Goal: Information Seeking & Learning: Learn about a topic

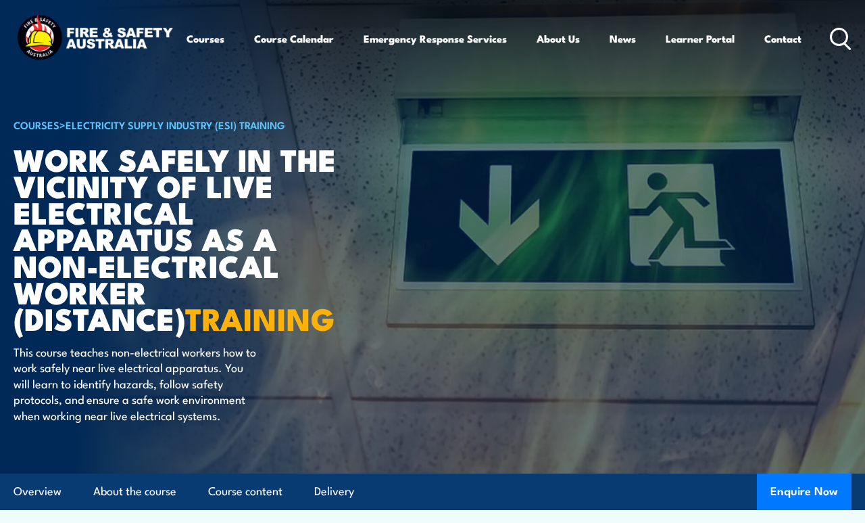
scroll to position [322, 0]
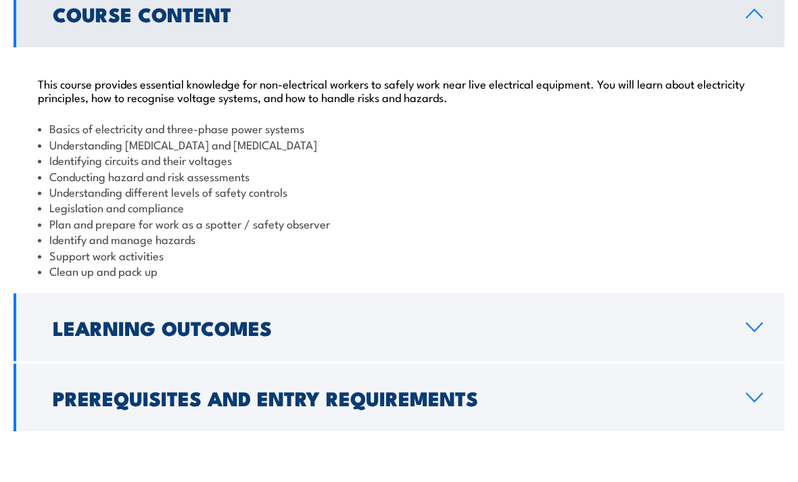
scroll to position [1197, 0]
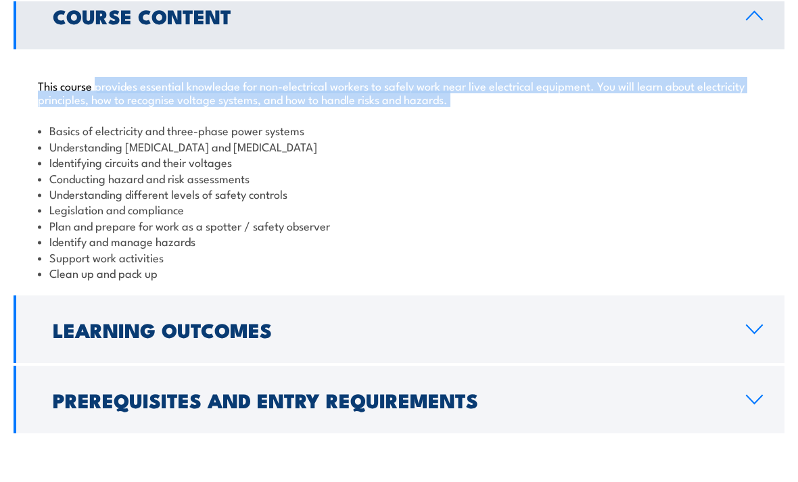
click at [414, 137] on li "Understanding electric shock and resuscitation" at bounding box center [399, 145] width 722 height 16
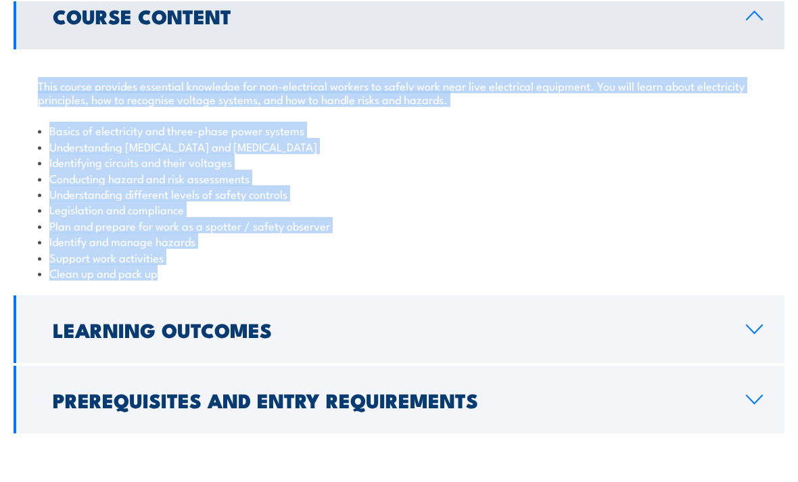
copy div "This course provides essential knowledge for non-electrical workers to safely w…"
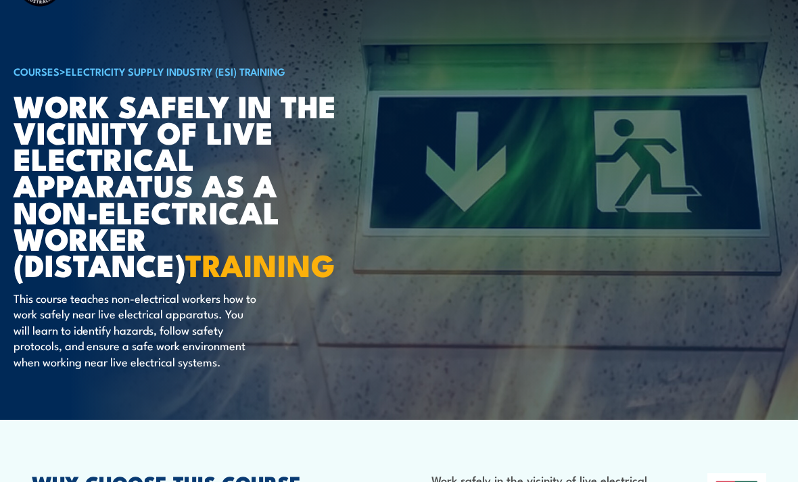
scroll to position [0, 0]
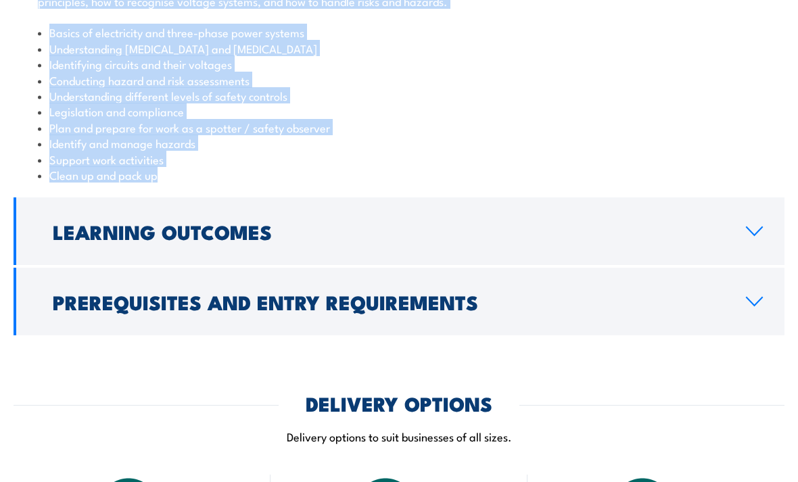
click at [244, 226] on h2 "Learning Outcomes" at bounding box center [388, 232] width 671 height 18
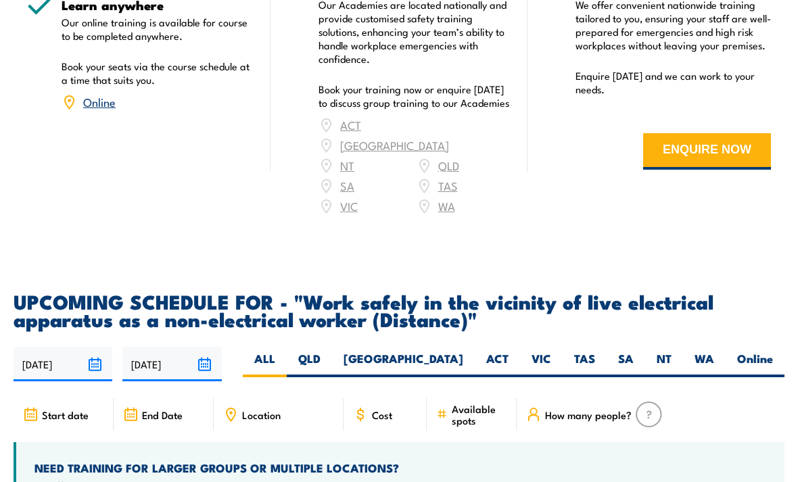
scroll to position [1766, 0]
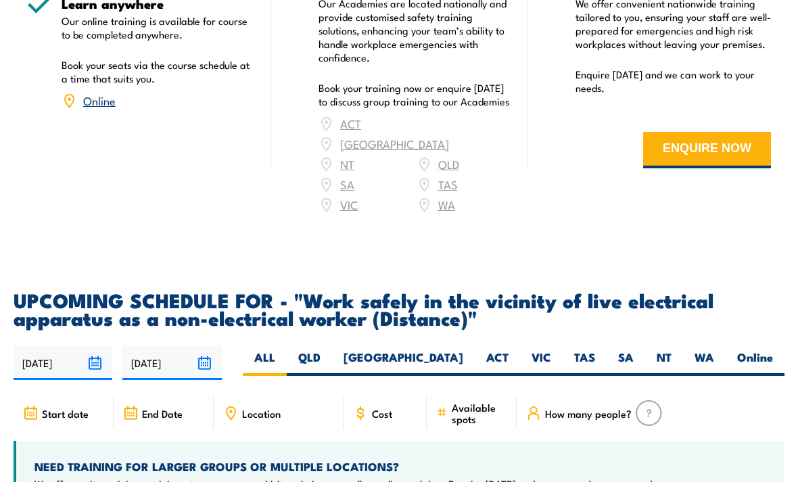
click at [627, 350] on label "SA" at bounding box center [625, 363] width 39 height 26
click at [633, 350] on input "SA" at bounding box center [637, 354] width 9 height 9
radio input "true"
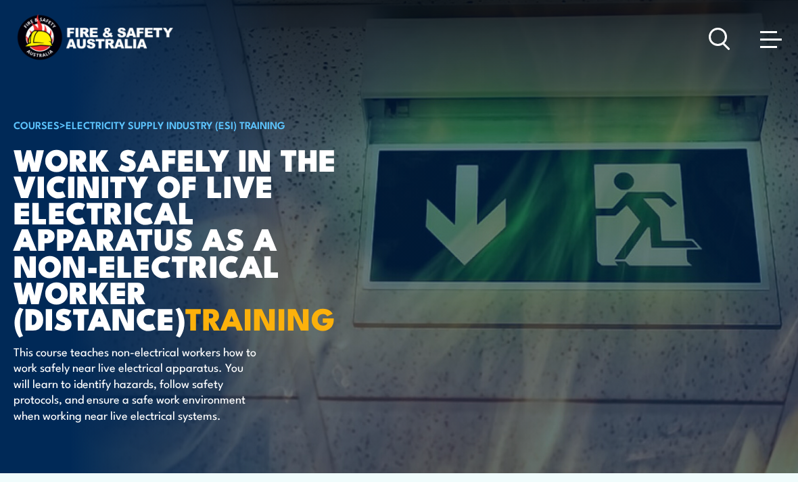
click at [37, 126] on link "COURSES" at bounding box center [37, 124] width 46 height 15
click at [34, 120] on link "COURSES" at bounding box center [37, 124] width 46 height 15
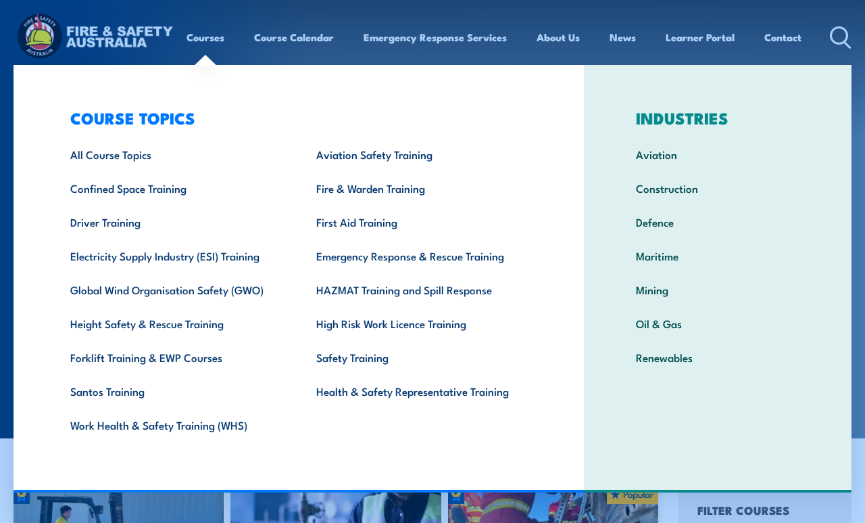
click at [379, 228] on link "First Aid Training" at bounding box center [418, 222] width 246 height 34
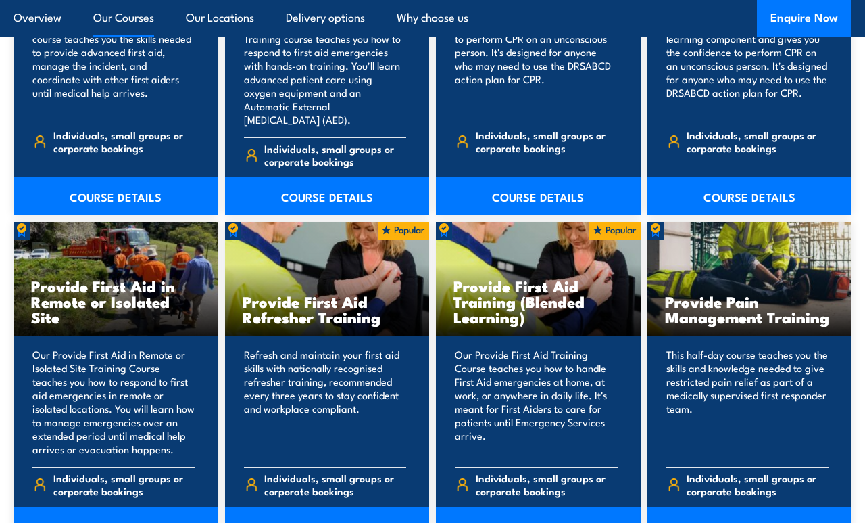
scroll to position [1872, 0]
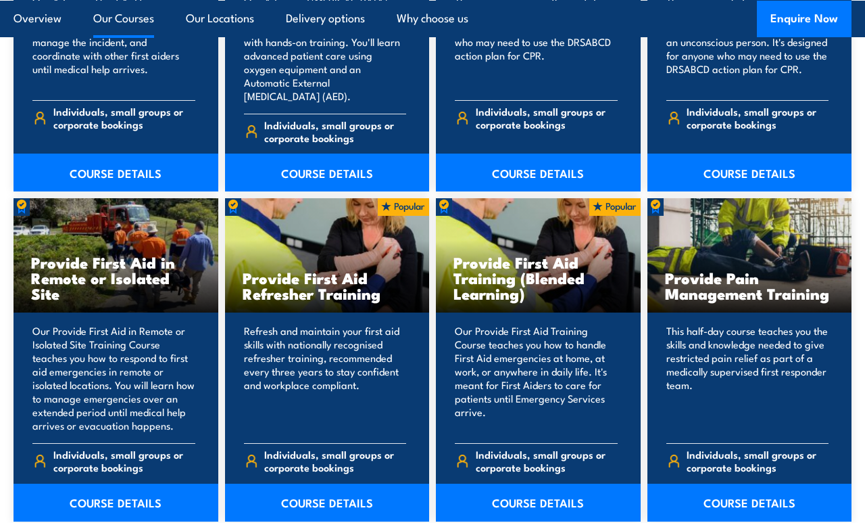
click at [566, 483] on link "COURSE DETAILS" at bounding box center [538, 502] width 205 height 38
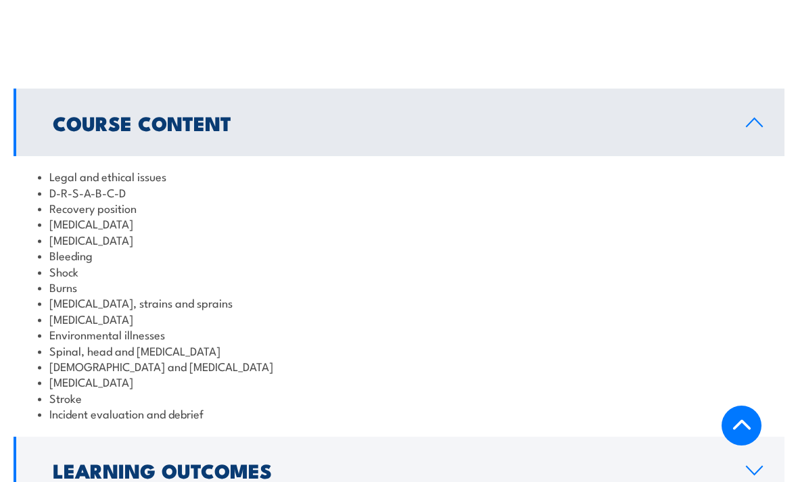
scroll to position [1483, 0]
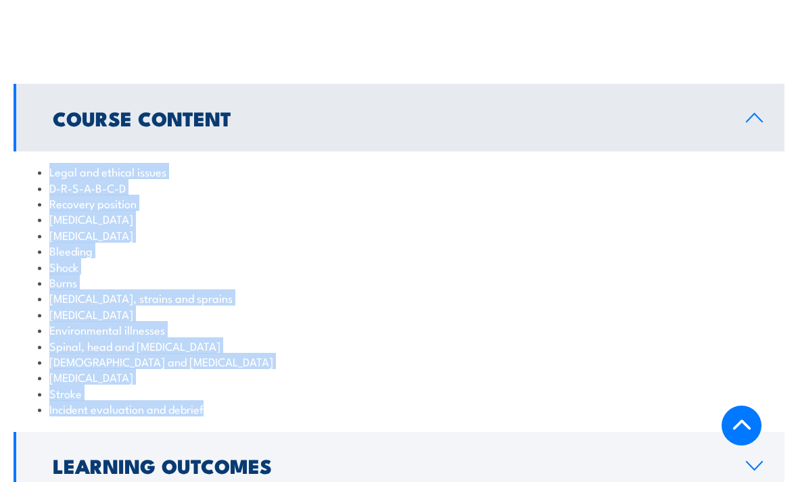
click at [224, 456] on h2 "Learning Outcomes" at bounding box center [388, 465] width 671 height 18
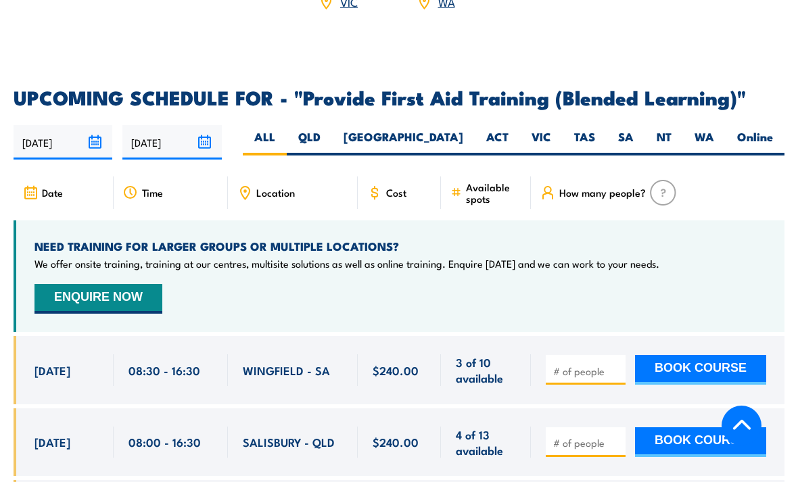
scroll to position [2455, 0]
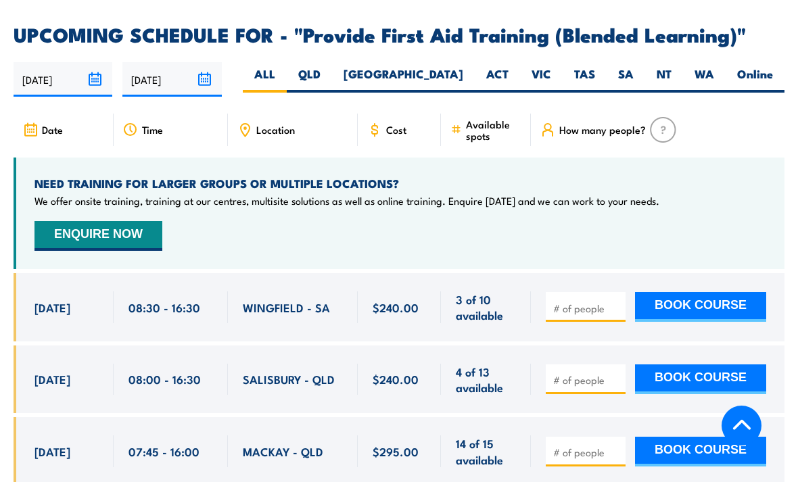
click at [633, 66] on label "SA" at bounding box center [625, 79] width 39 height 26
click at [633, 66] on input "SA" at bounding box center [637, 70] width 9 height 9
radio input "true"
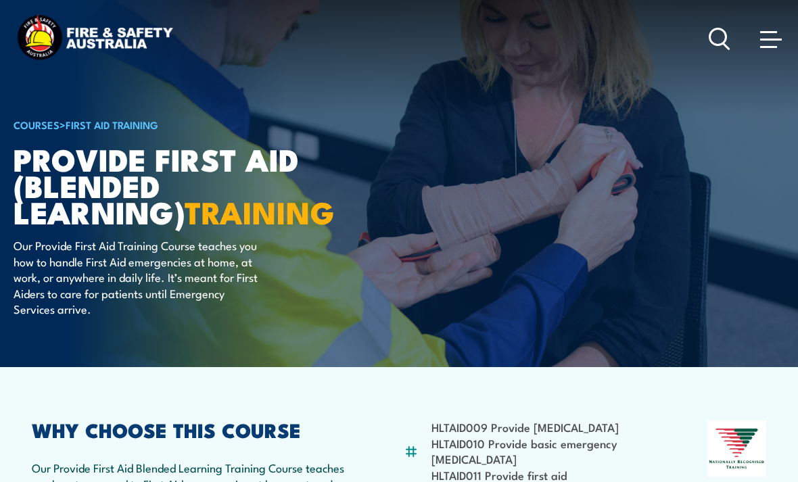
click at [719, 39] on icon at bounding box center [720, 39] width 22 height 22
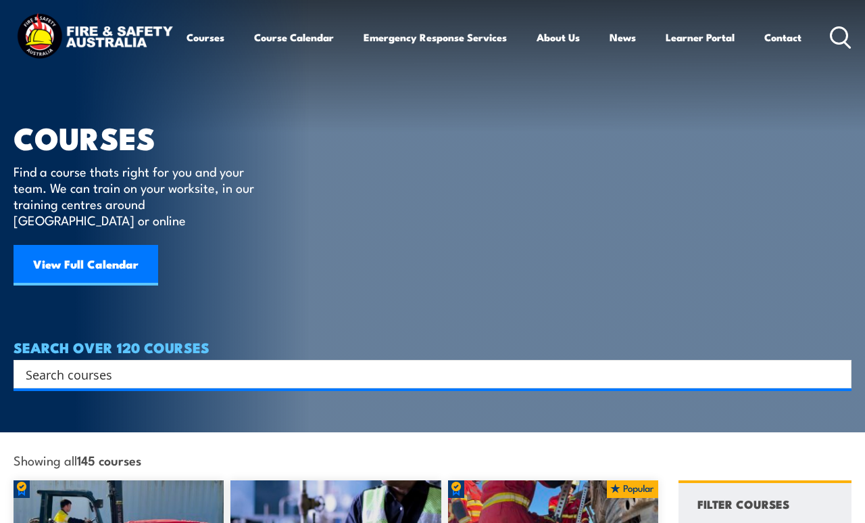
click at [844, 40] on icon at bounding box center [841, 37] width 22 height 22
click at [431, 364] on input "Search input" at bounding box center [424, 374] width 796 height 20
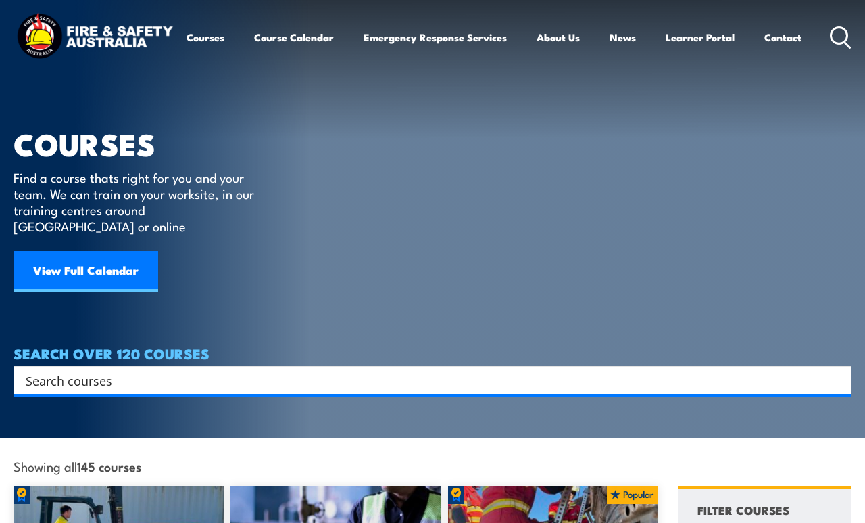
click at [500, 370] on input "Search input" at bounding box center [424, 380] width 796 height 20
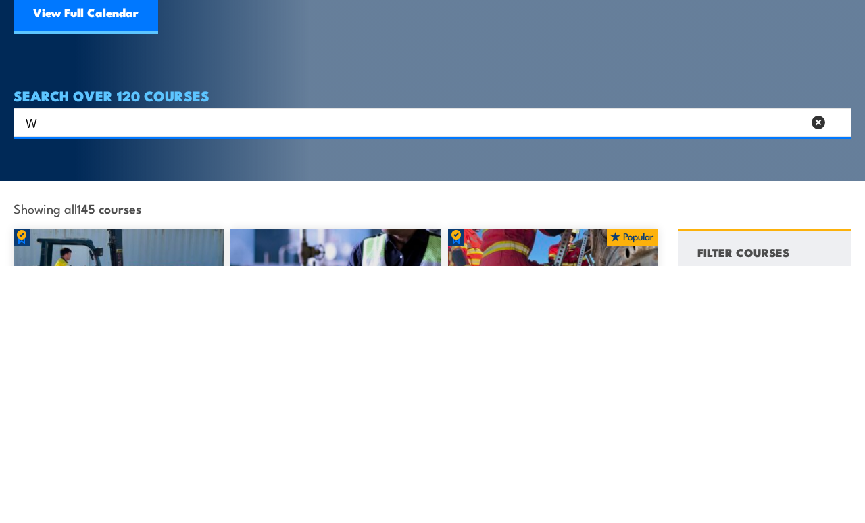
scroll to position [1, 0]
type input "Working at heights"
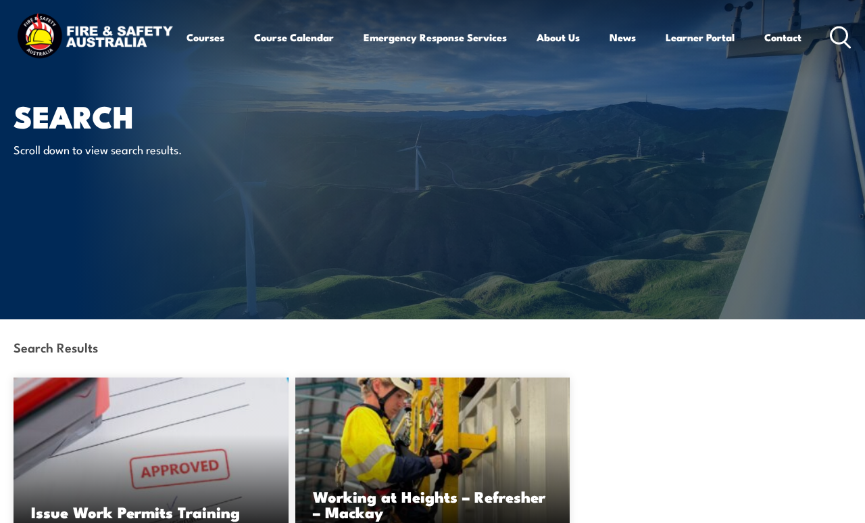
scroll to position [28, 0]
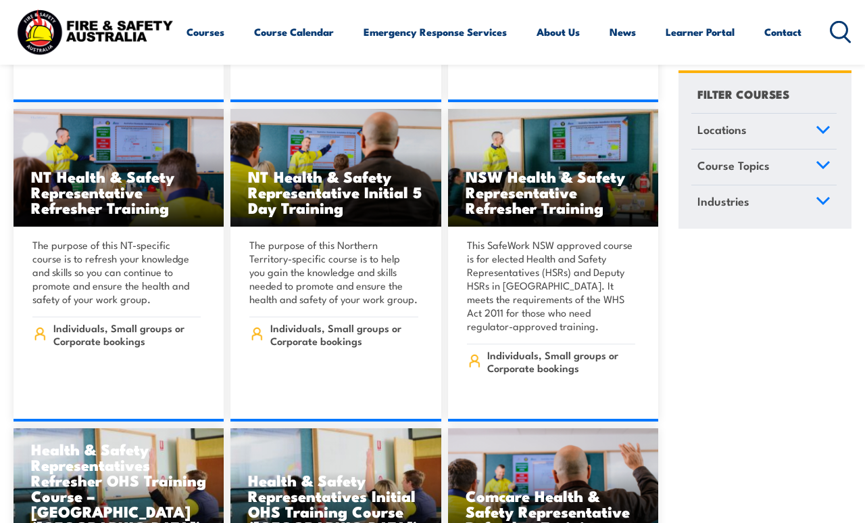
scroll to position [6329, 0]
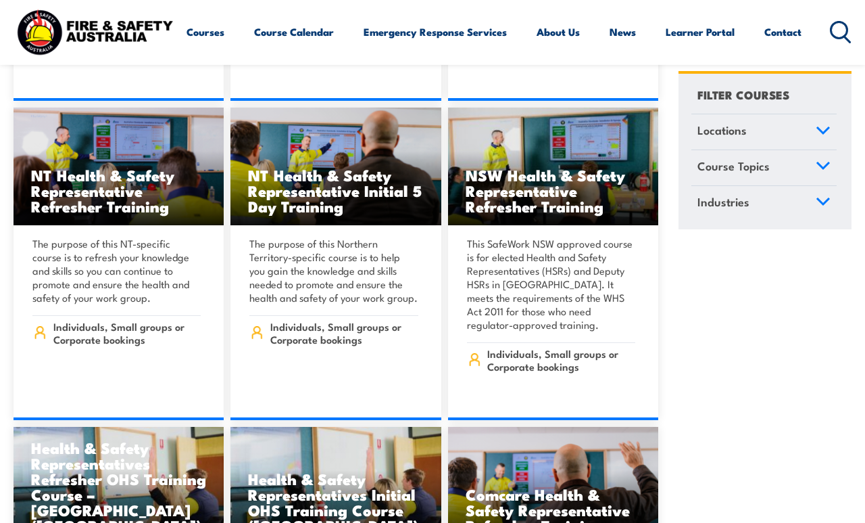
click at [772, 133] on link "Locations" at bounding box center [764, 131] width 145 height 35
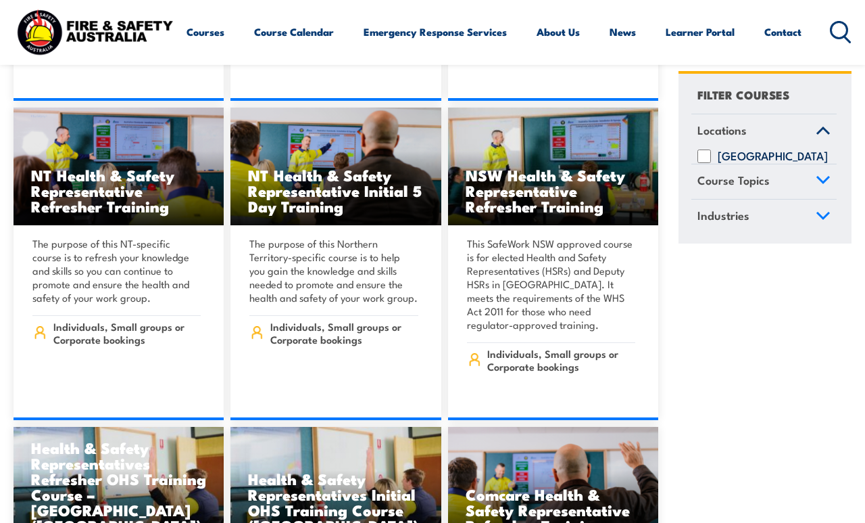
scroll to position [6329, 0]
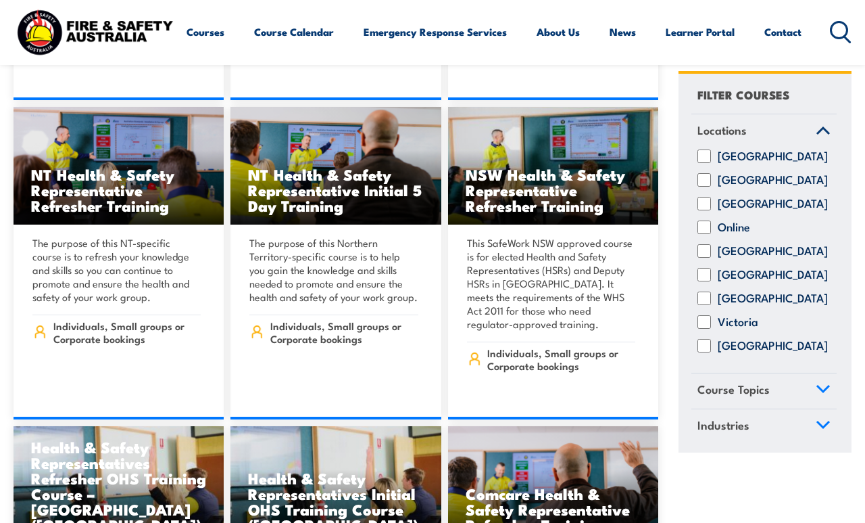
click at [704, 281] on input "[GEOGRAPHIC_DATA]" at bounding box center [705, 275] width 14 height 14
checkbox input "true"
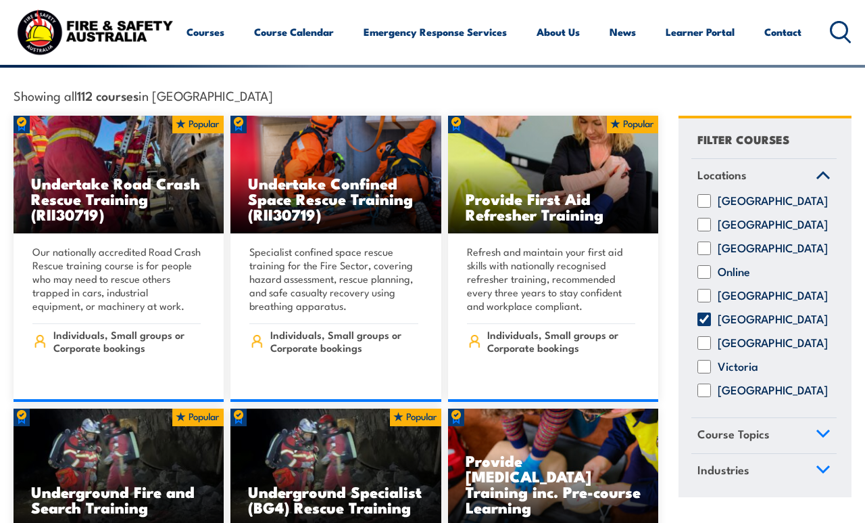
scroll to position [481, 0]
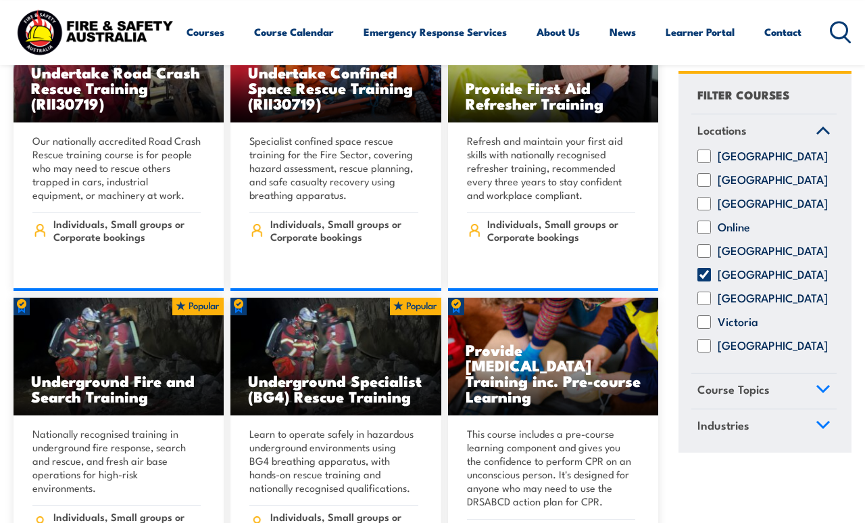
click at [761, 397] on span "Course Topics" at bounding box center [734, 389] width 72 height 18
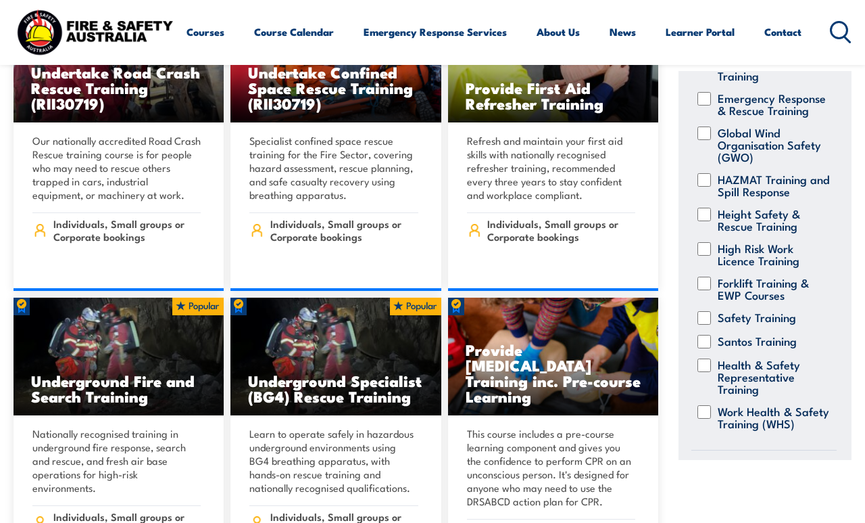
scroll to position [290, 0]
click at [742, 463] on span "Industries" at bounding box center [724, 466] width 52 height 18
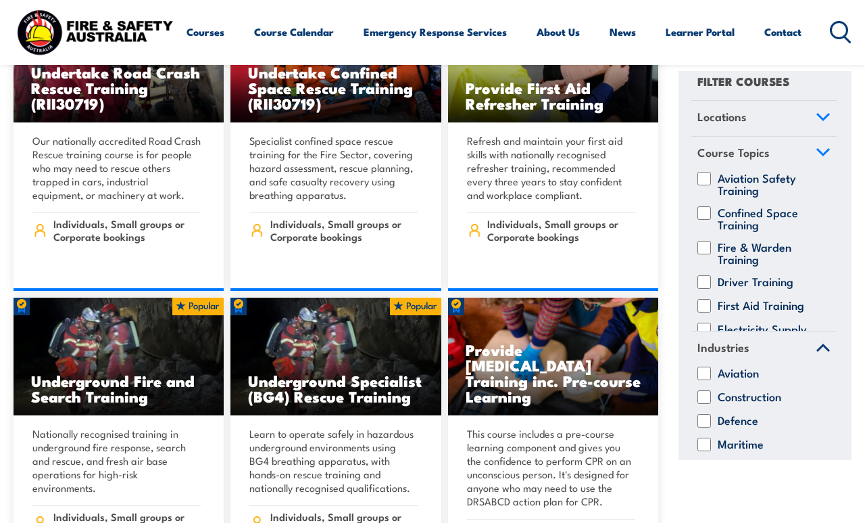
scroll to position [0, 0]
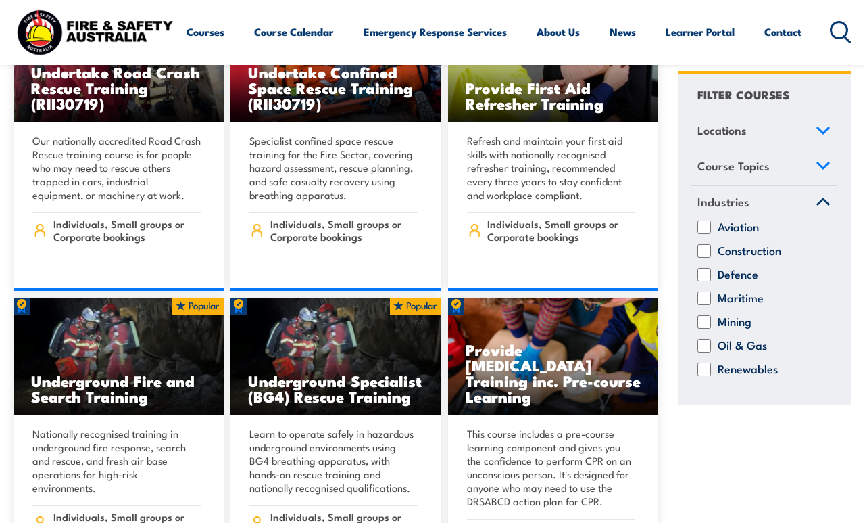
click at [708, 244] on input "Construction" at bounding box center [705, 251] width 14 height 14
checkbox input "true"
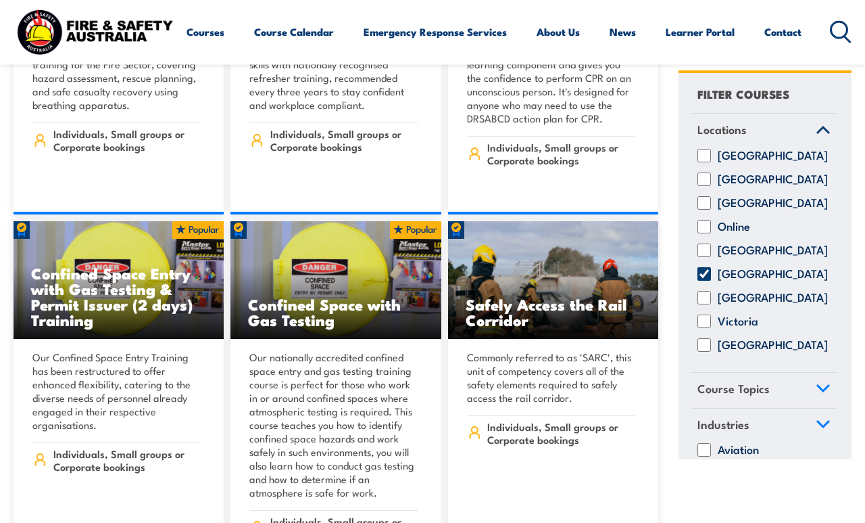
scroll to position [572, 0]
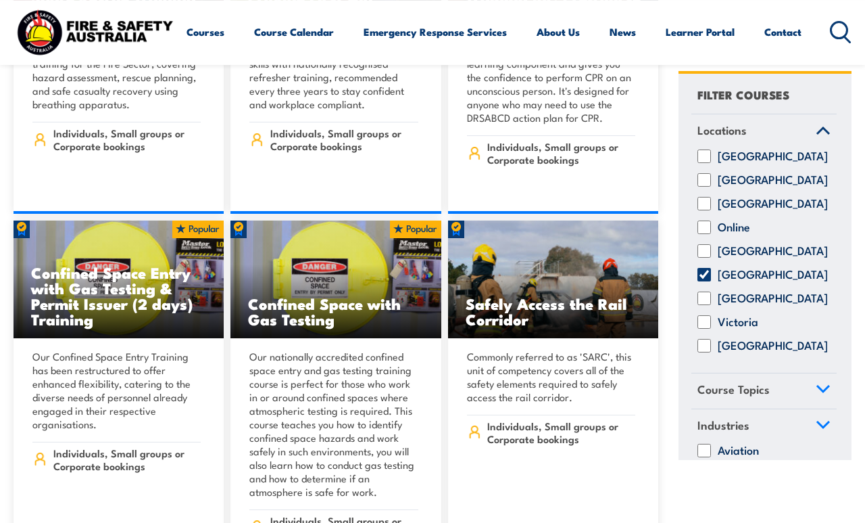
click at [711, 478] on input "Construction" at bounding box center [705, 474] width 14 height 14
checkbox input "false"
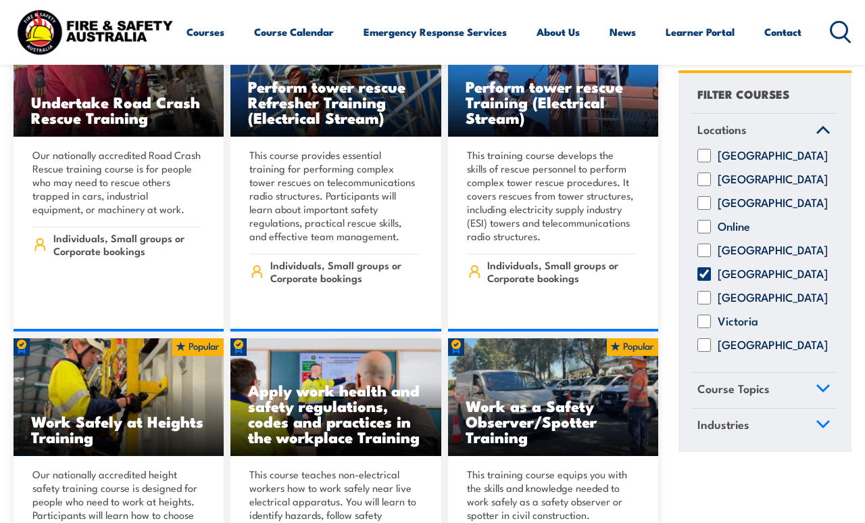
scroll to position [9215, 0]
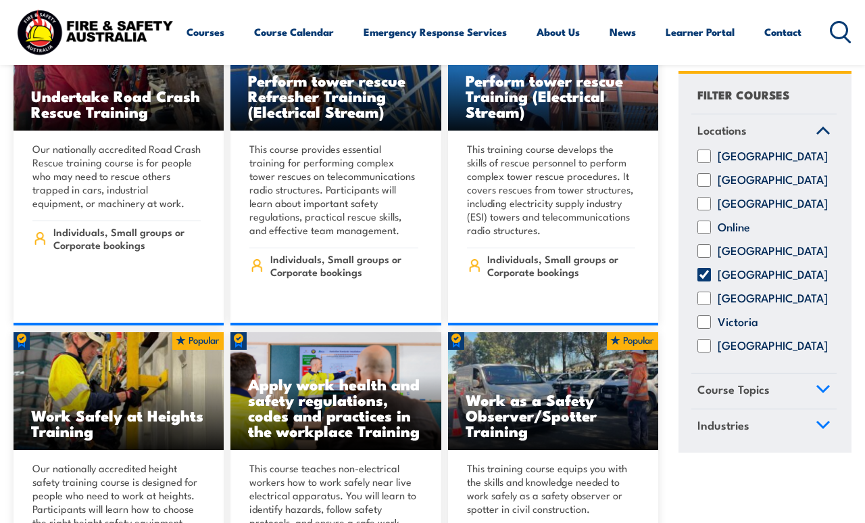
click at [155, 461] on p "Our nationally accredited height safety training course is designed for people …" at bounding box center [116, 508] width 168 height 95
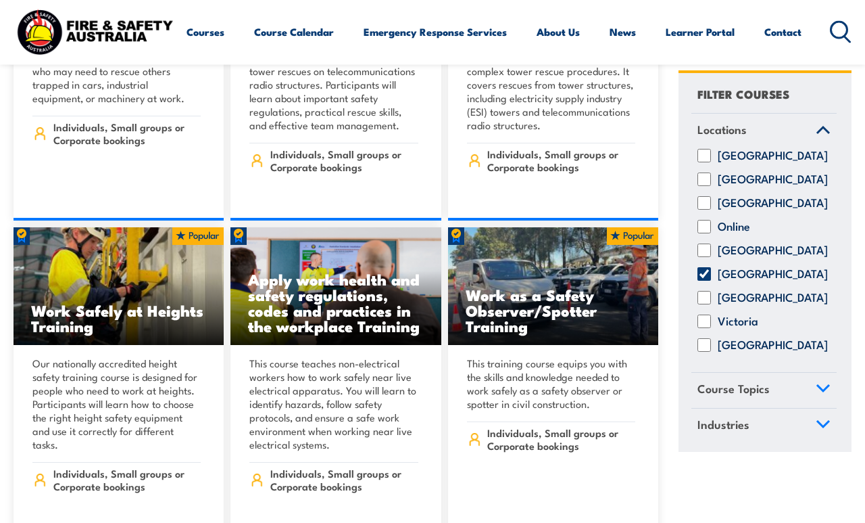
scroll to position [9344, 0]
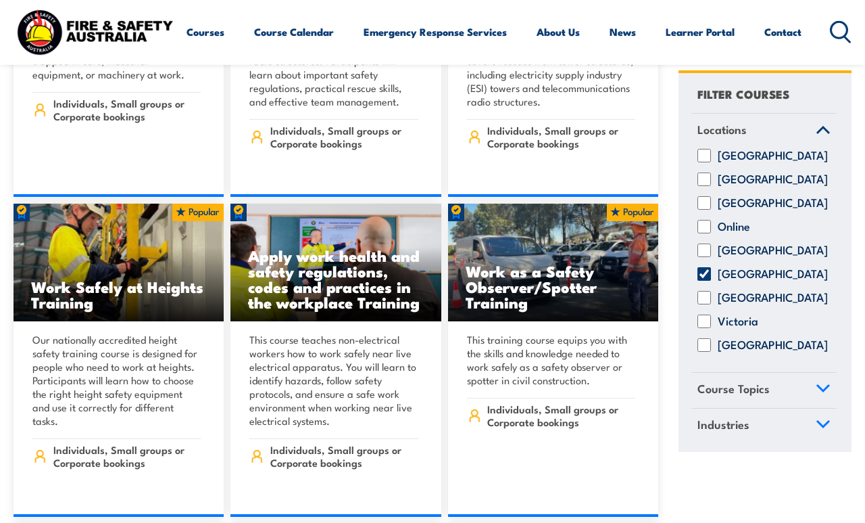
click at [145, 517] on link "COURSE DETAILS" at bounding box center [119, 517] width 210 height 0
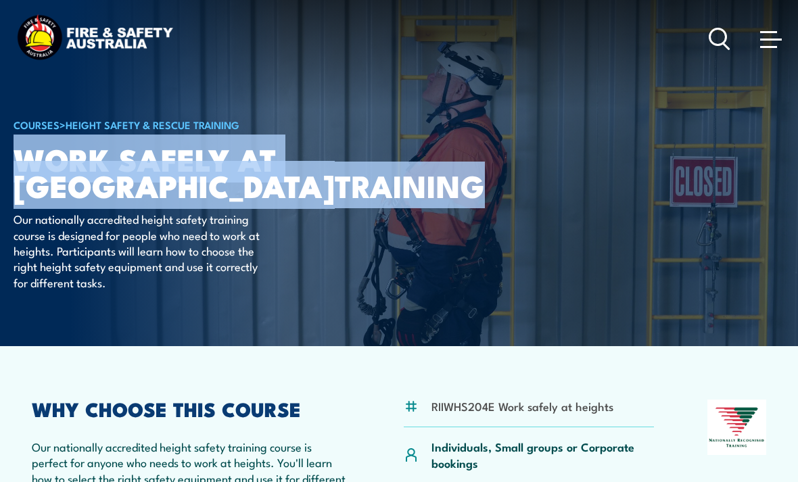
click at [437, 270] on article "COURSES > Height Safety & Rescue Training Work Safely at Heights TRAINING Our n…" at bounding box center [399, 172] width 771 height 347
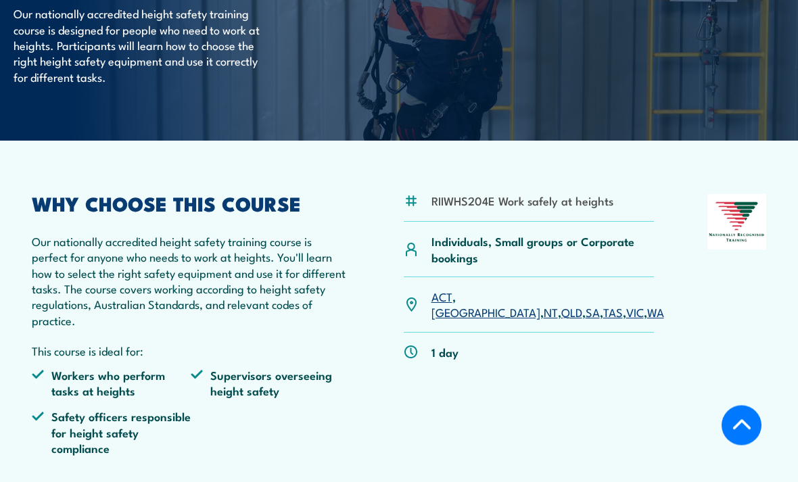
scroll to position [206, 0]
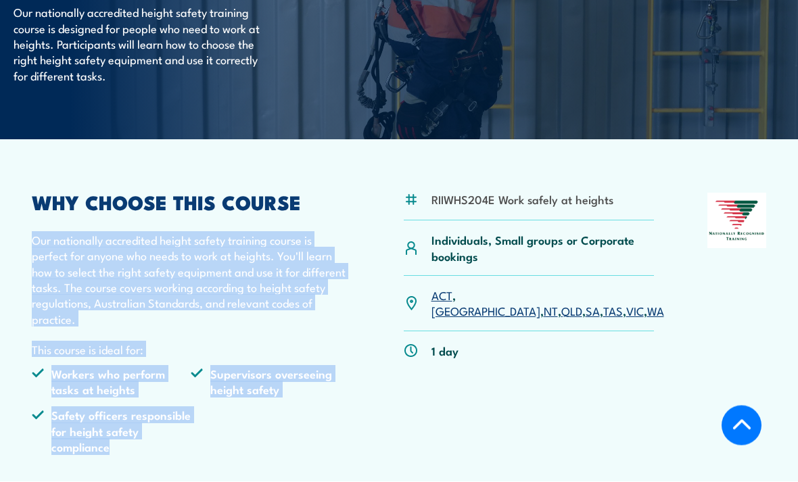
copy div "Our nationally accredited height safety training course is perfect for anyone w…"
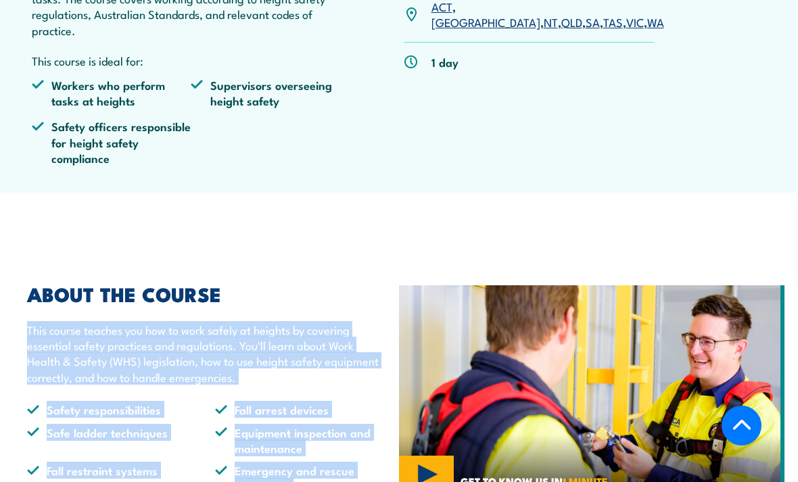
scroll to position [498, 0]
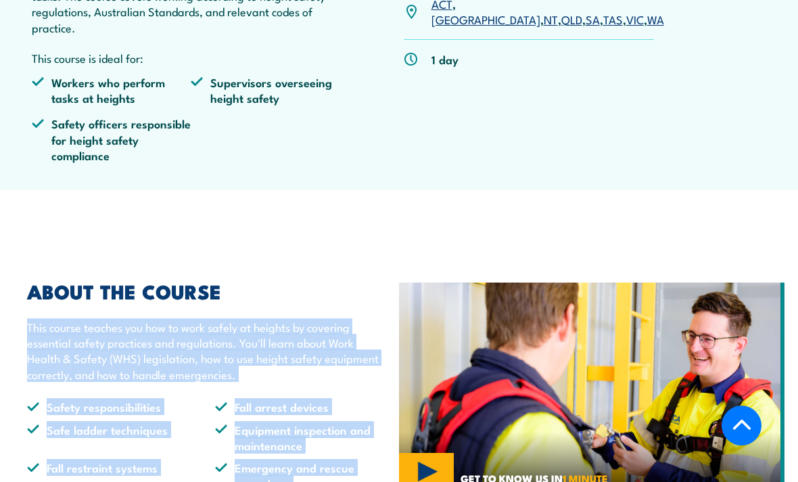
copy div "This course teaches you how to work safely at heights by covering essential saf…"
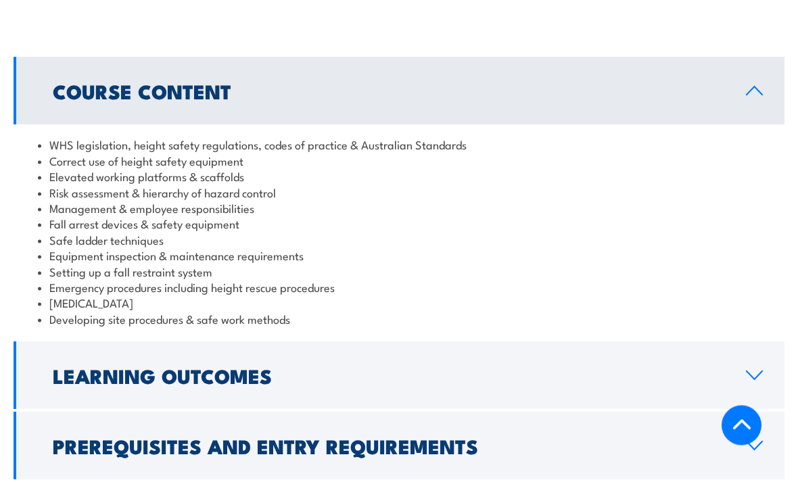
scroll to position [1031, 0]
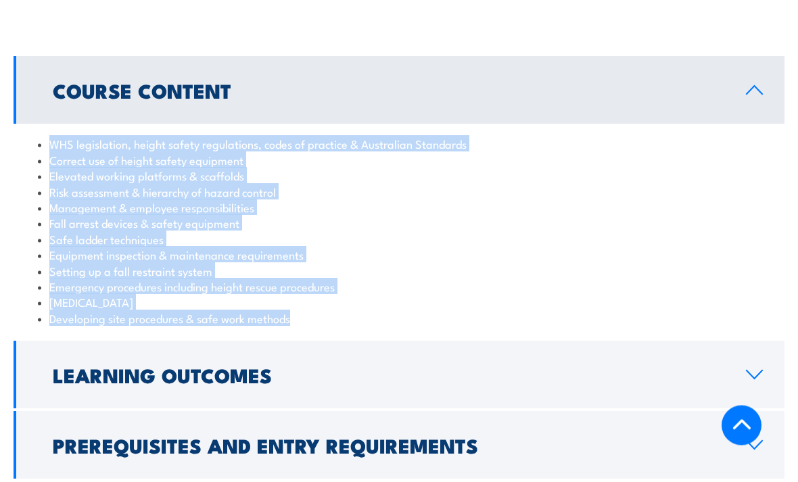
copy ul "WHS legislation, height safety regulations, codes of practice & Australian Stan…"
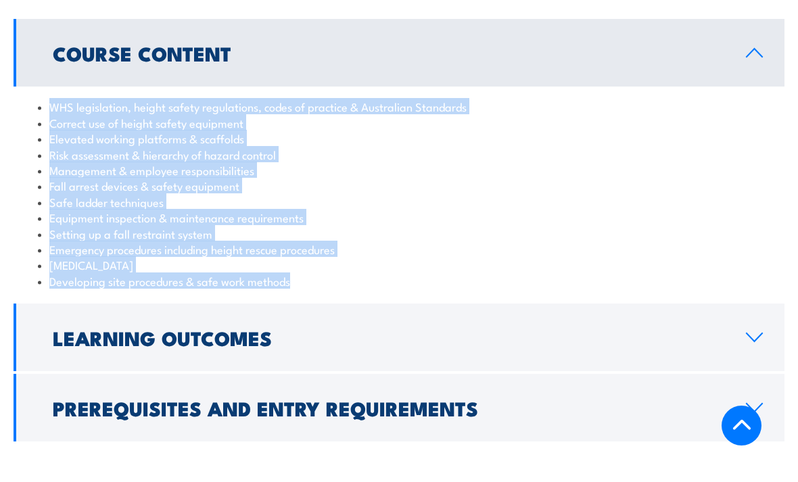
scroll to position [1083, 0]
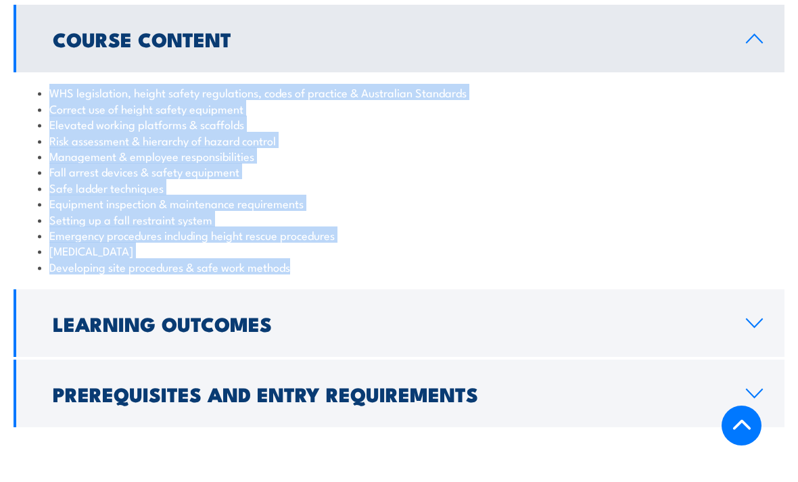
click at [249, 314] on h2 "Learning Outcomes" at bounding box center [388, 323] width 671 height 18
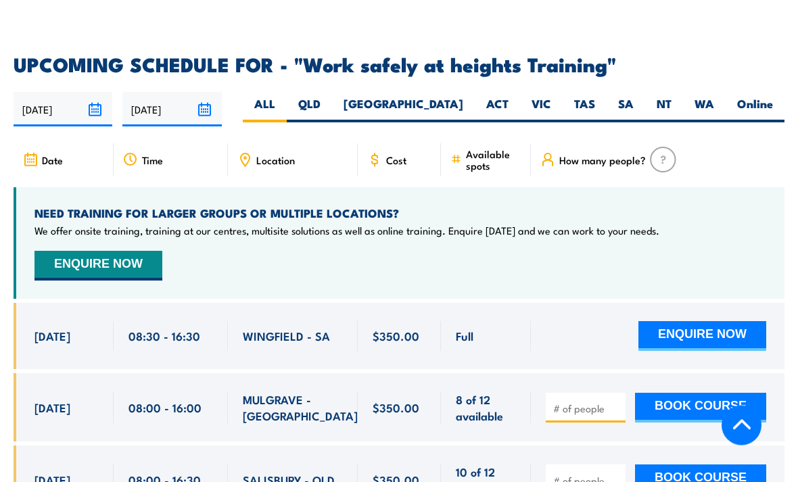
scroll to position [1909, 0]
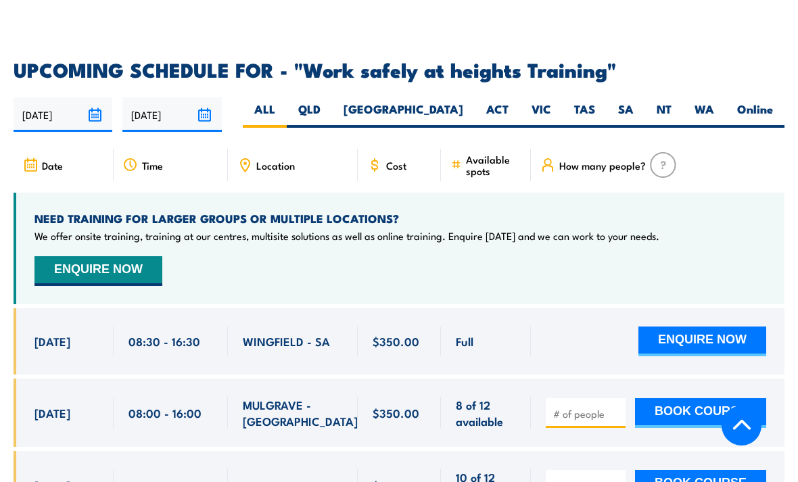
click at [633, 101] on label "SA" at bounding box center [625, 114] width 39 height 26
click at [633, 101] on input "SA" at bounding box center [637, 105] width 9 height 9
radio input "true"
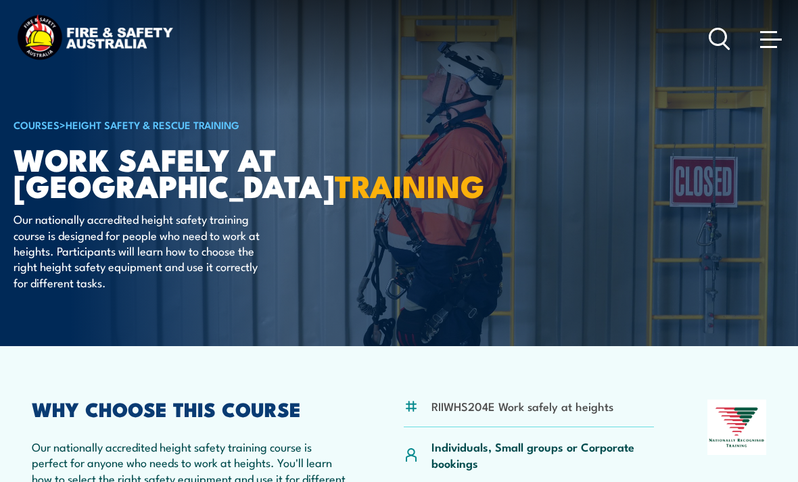
click at [42, 118] on link "COURSES" at bounding box center [37, 124] width 46 height 15
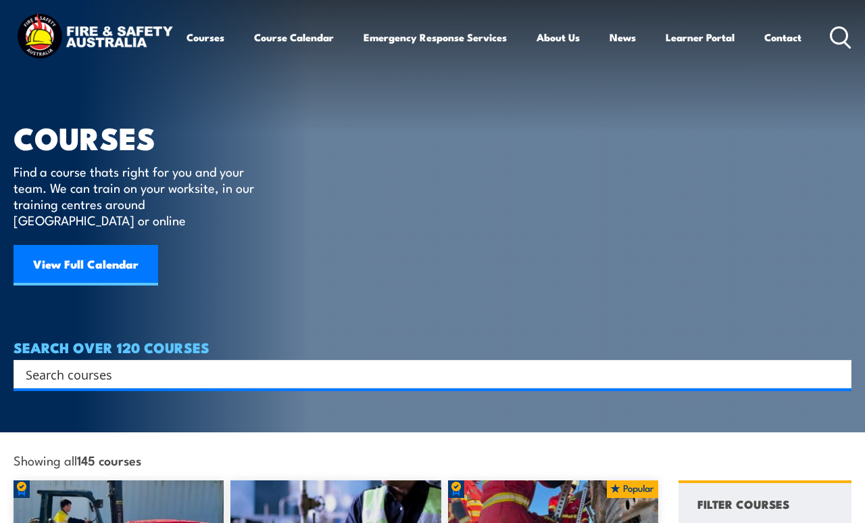
click at [314, 364] on input "Search input" at bounding box center [424, 374] width 796 height 20
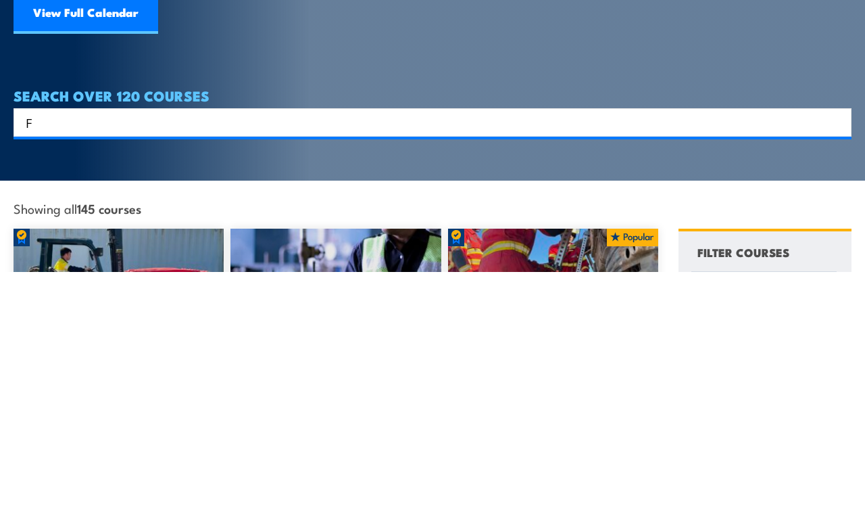
scroll to position [1, 0]
type input "First aid blended training"
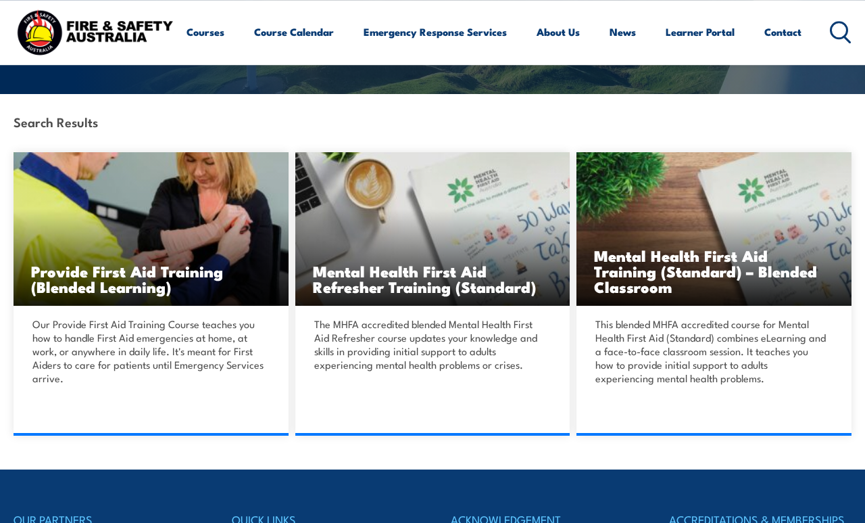
scroll to position [253, 0]
click at [128, 272] on h3 "Provide First Aid Training (Blended Learning)" at bounding box center [151, 278] width 240 height 31
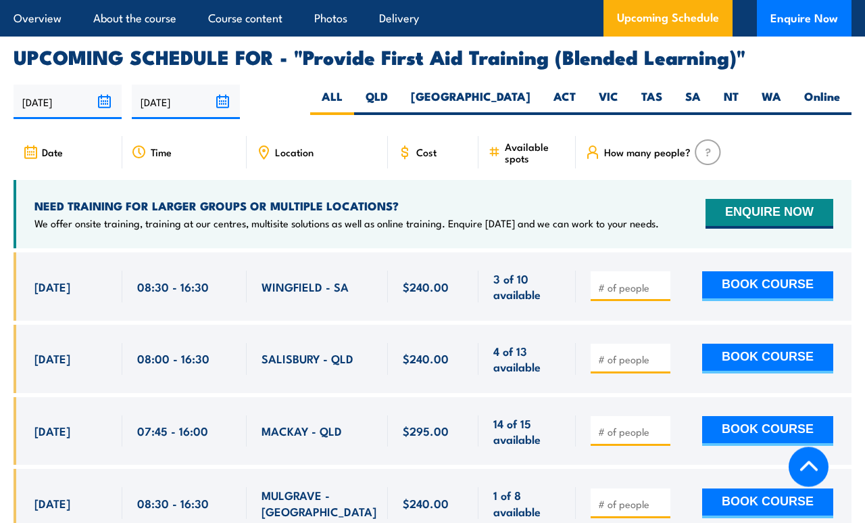
scroll to position [2596, 0]
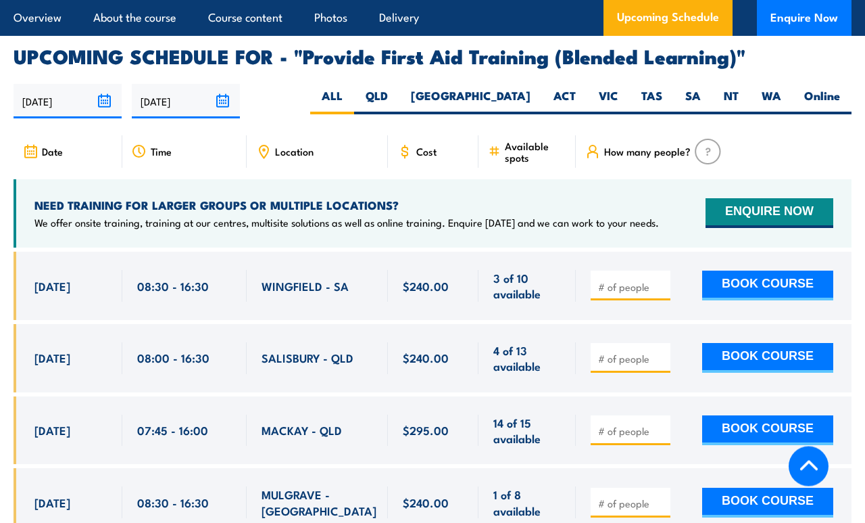
click at [693, 93] on label "SA" at bounding box center [693, 101] width 39 height 26
click at [701, 93] on input "SA" at bounding box center [705, 92] width 9 height 9
radio input "true"
